Goal: Ask a question

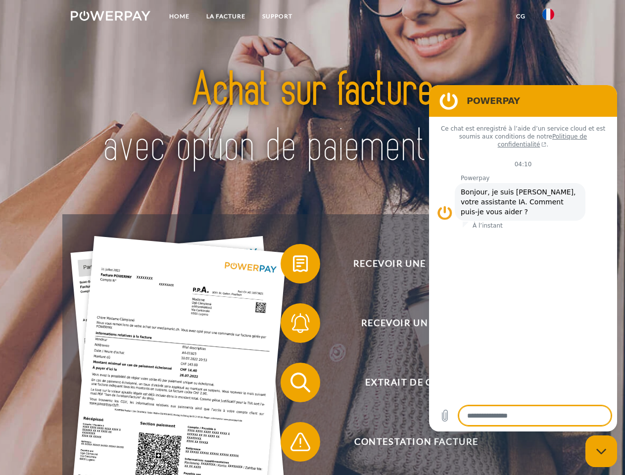
click at [110, 17] on img at bounding box center [111, 16] width 80 height 10
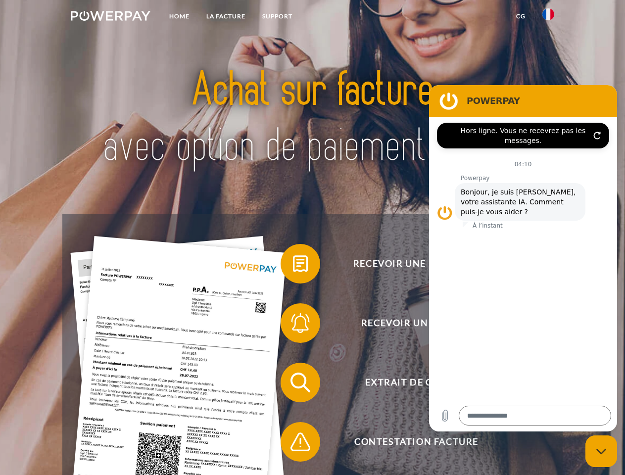
click at [548, 17] on img at bounding box center [548, 14] width 12 height 12
click at [520, 16] on link "CG" at bounding box center [521, 16] width 26 height 18
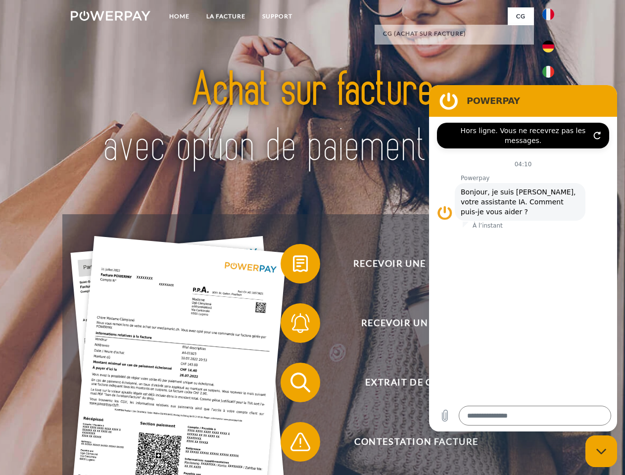
click at [293, 266] on span at bounding box center [285, 263] width 49 height 49
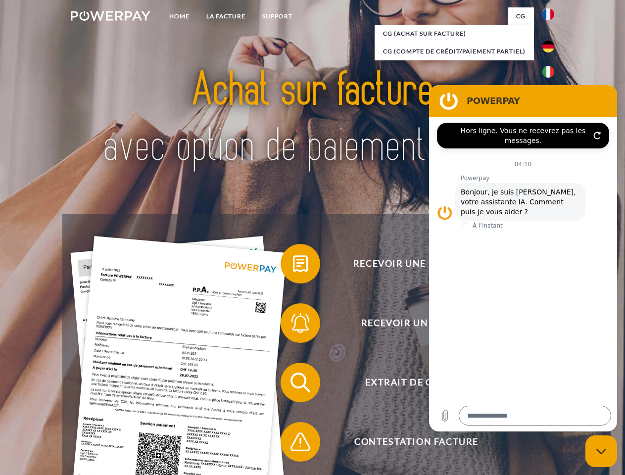
click at [293, 325] on span at bounding box center [285, 322] width 49 height 49
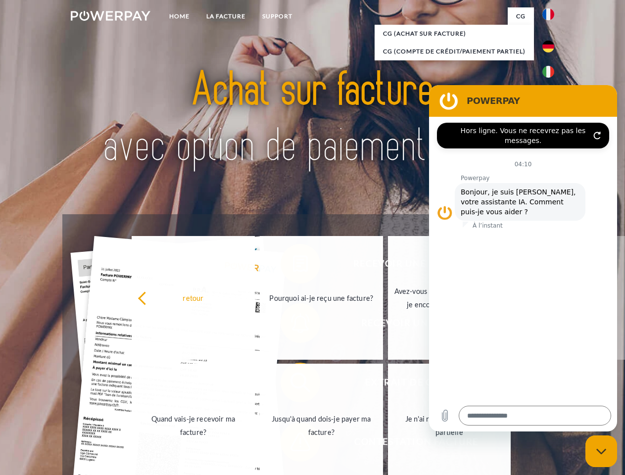
click at [293, 384] on link "Jusqu'à quand dois-je payer ma facture?" at bounding box center [321, 426] width 123 height 124
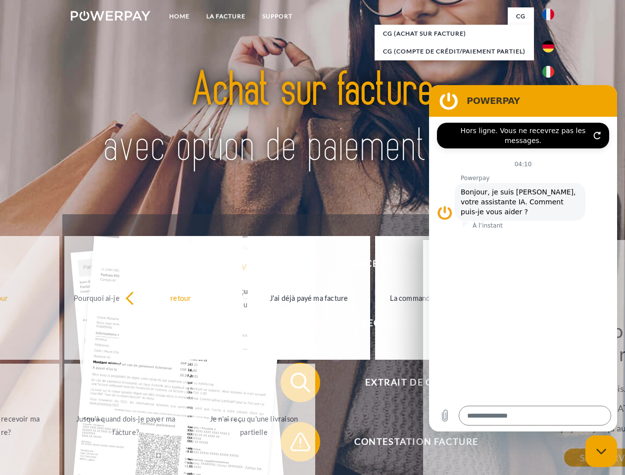
click at [293, 444] on span at bounding box center [285, 441] width 49 height 49
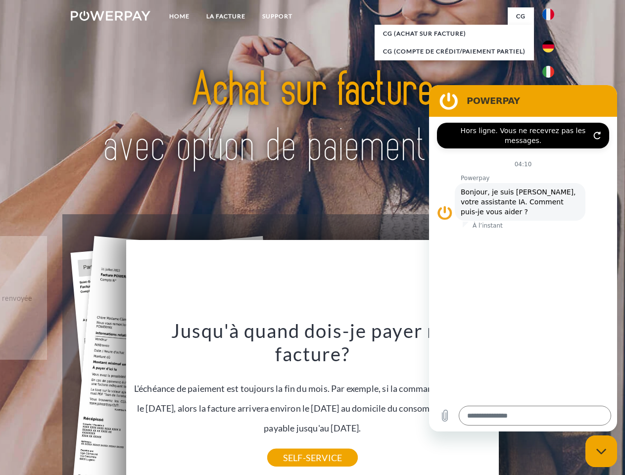
click at [601, 451] on icon "Fermer la fenêtre de messagerie" at bounding box center [601, 451] width 10 height 6
type textarea "*"
